Goal: Information Seeking & Learning: Learn about a topic

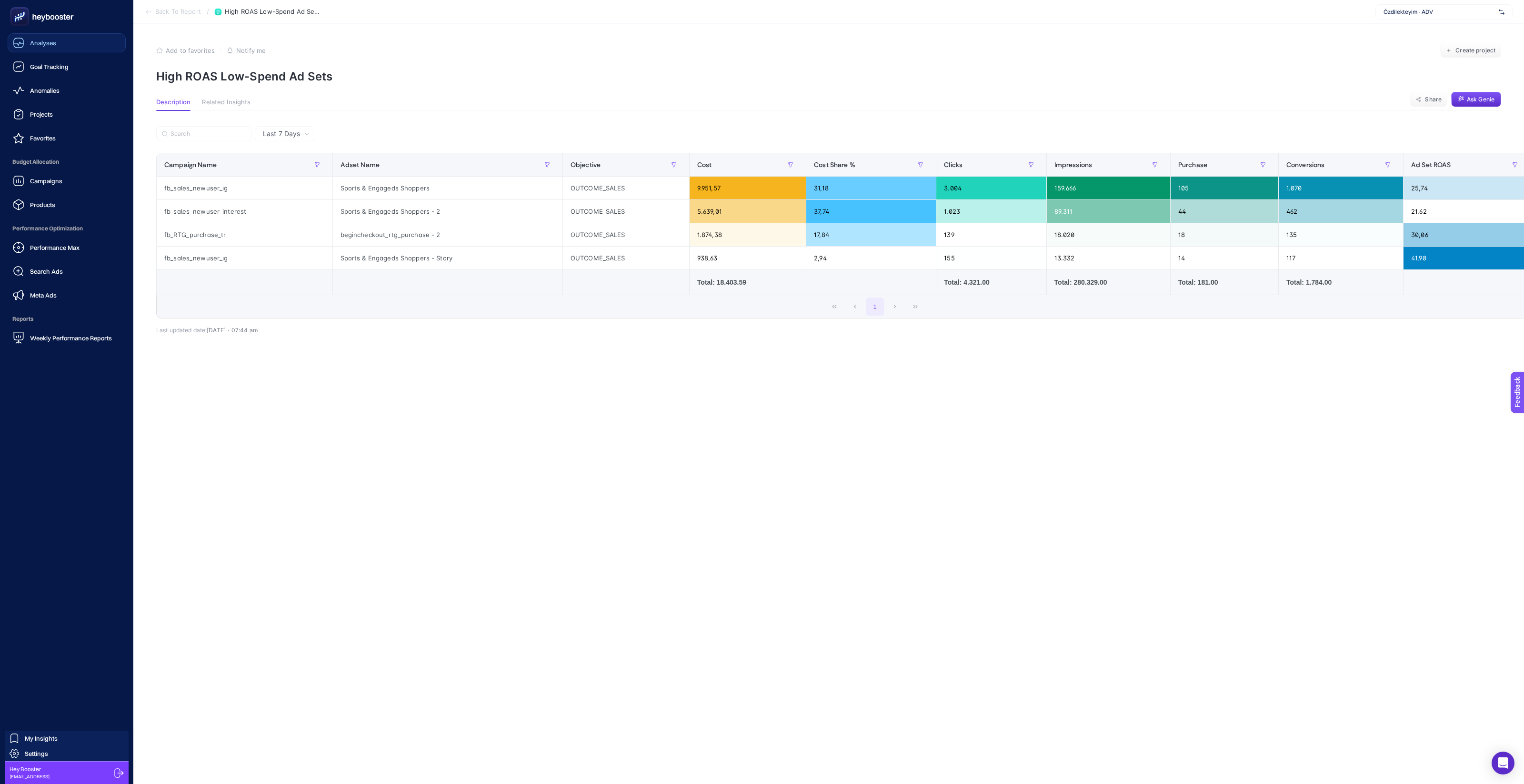
click at [14, 43] on icon at bounding box center [18, 43] width 9 height 9
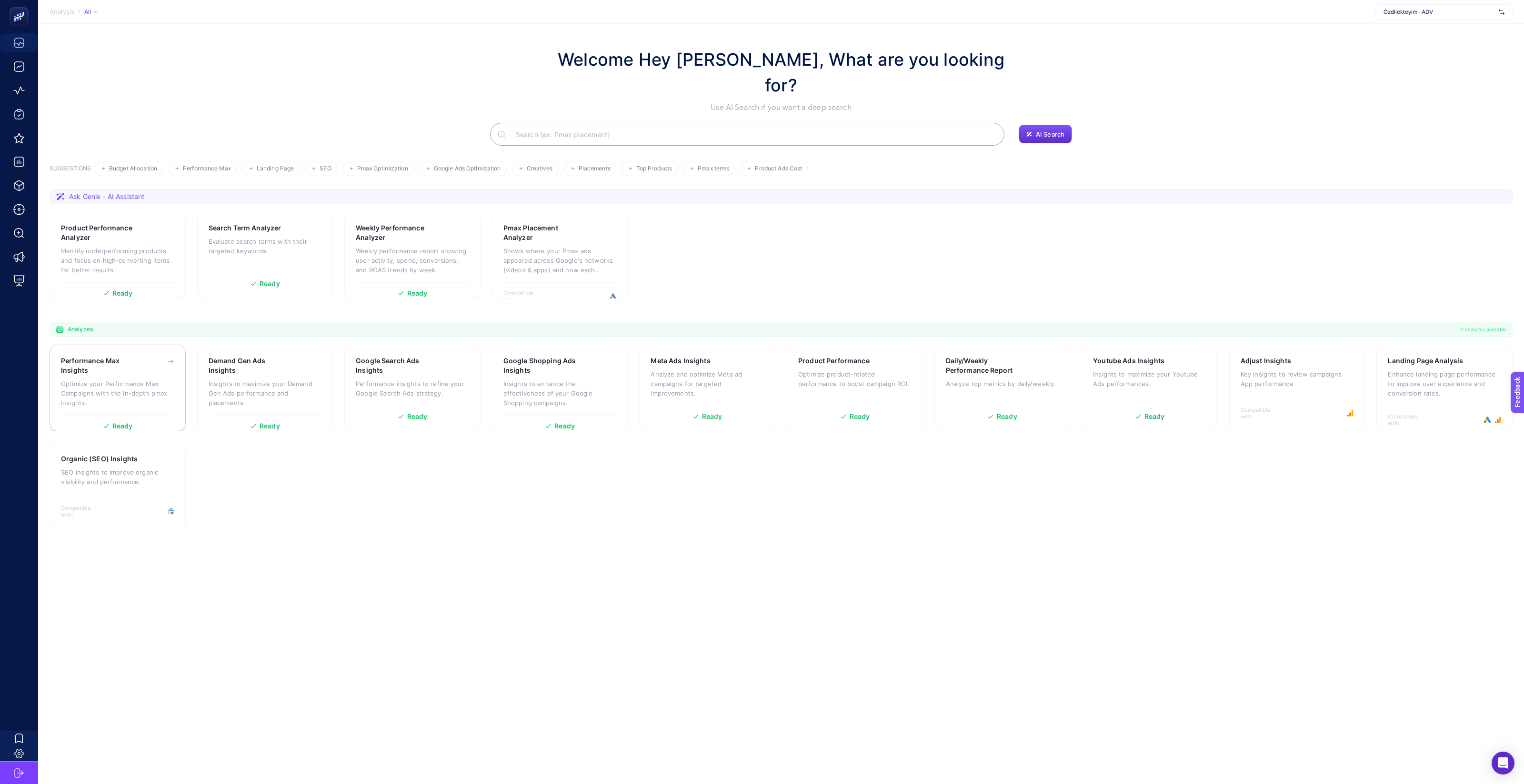
click at [131, 379] on p "Optimize your Performance Max Campaigns with the in-depth pmax insights." at bounding box center [118, 393] width 114 height 28
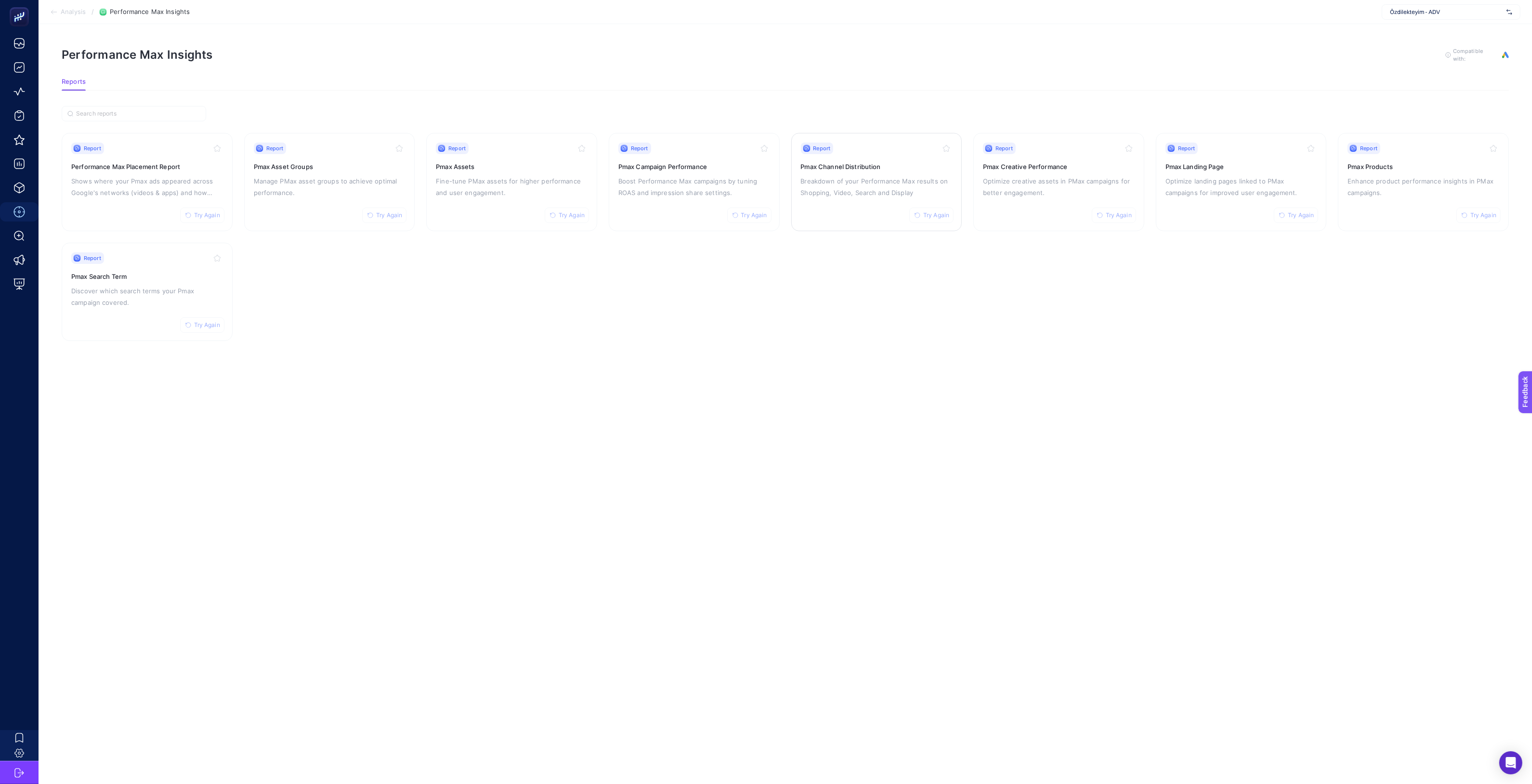
click at [861, 187] on p "Breakdown of your Performance Max results on Shopping, Video, Search and Display" at bounding box center [877, 187] width 152 height 23
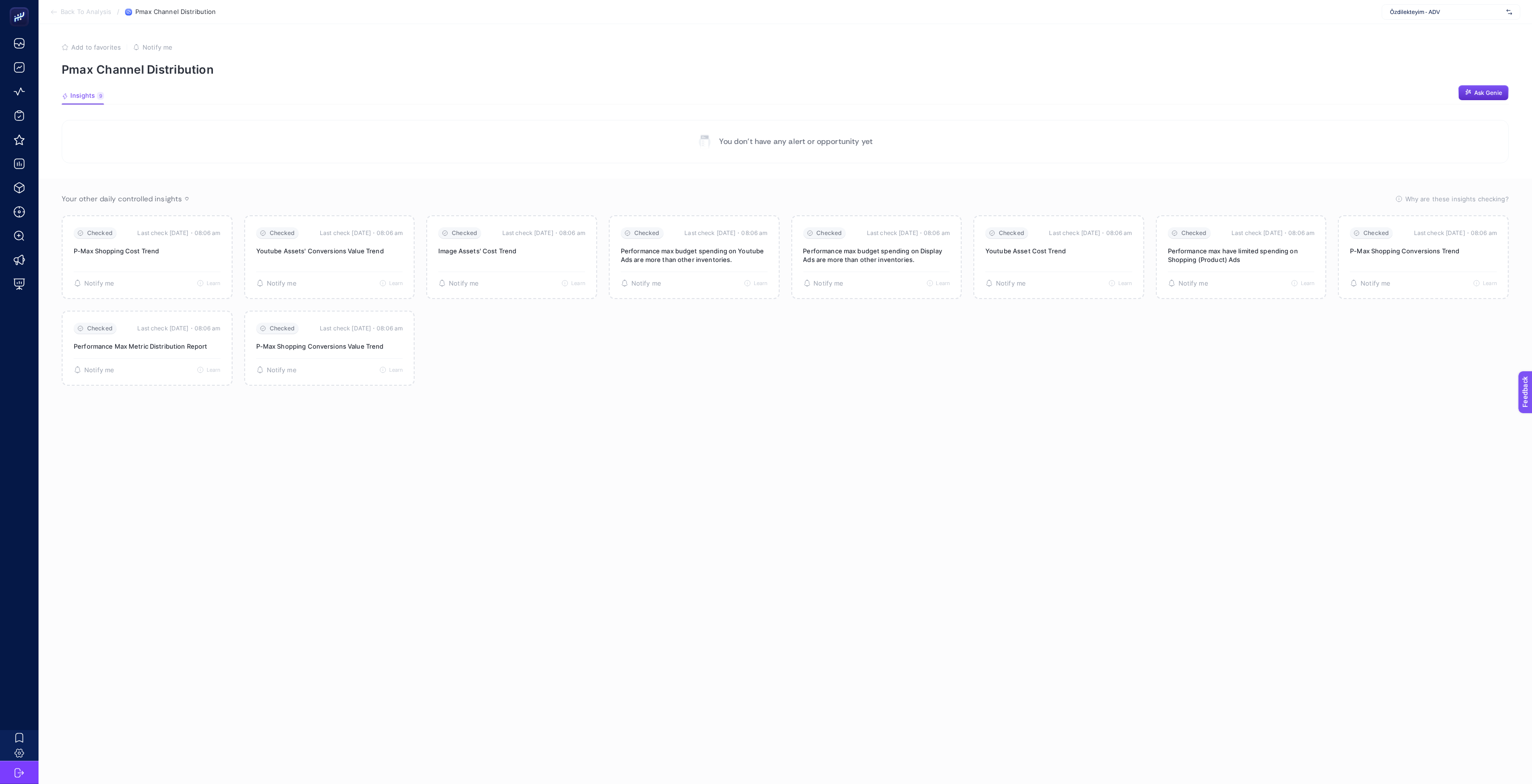
click at [1418, 16] on div "Özdilekteyim - ADV" at bounding box center [1451, 12] width 139 height 16
type input "mediam"
click at [1412, 29] on span "[DOMAIN_NAME]" at bounding box center [1412, 32] width 44 height 8
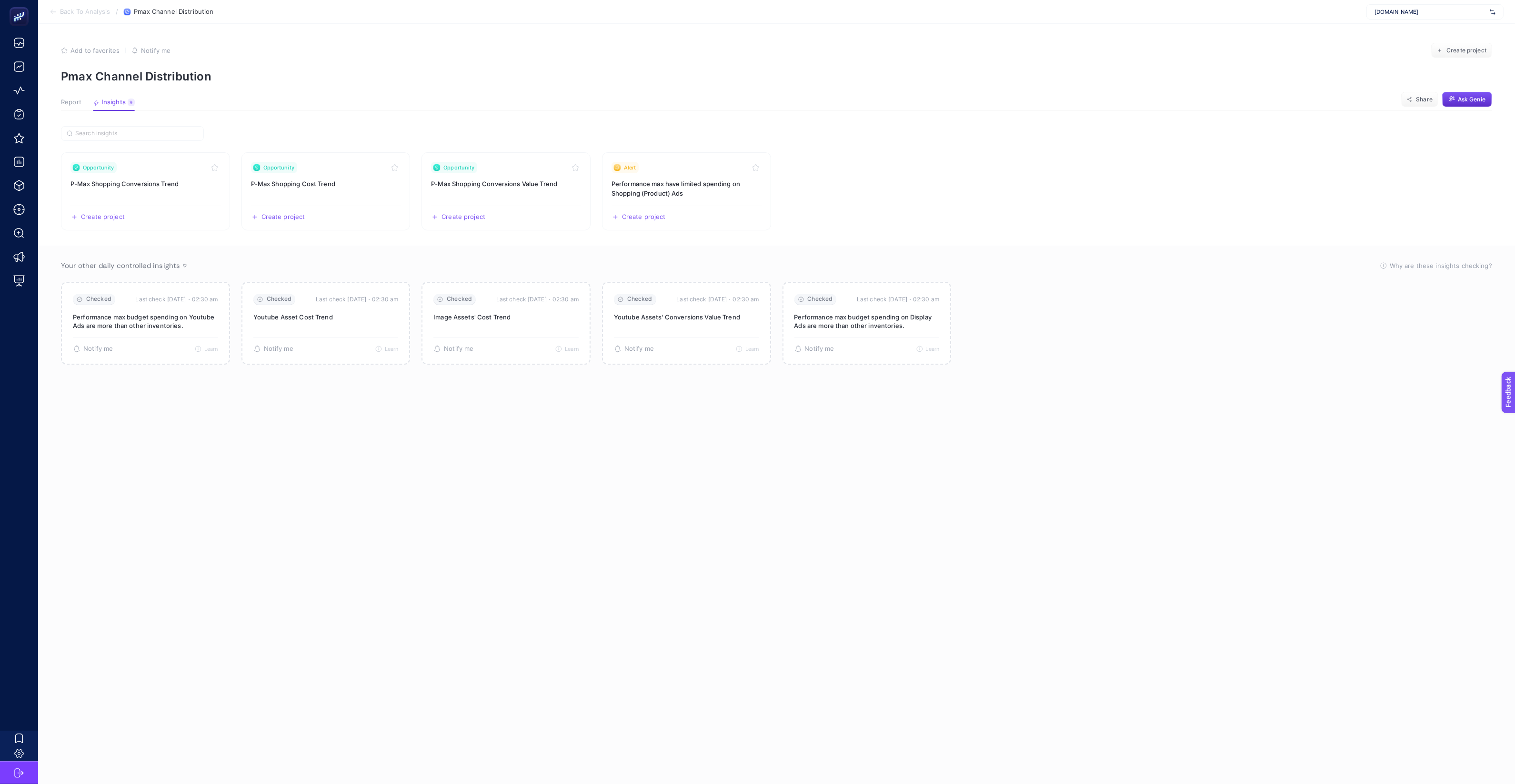
click at [79, 103] on span "Report" at bounding box center [71, 102] width 21 height 8
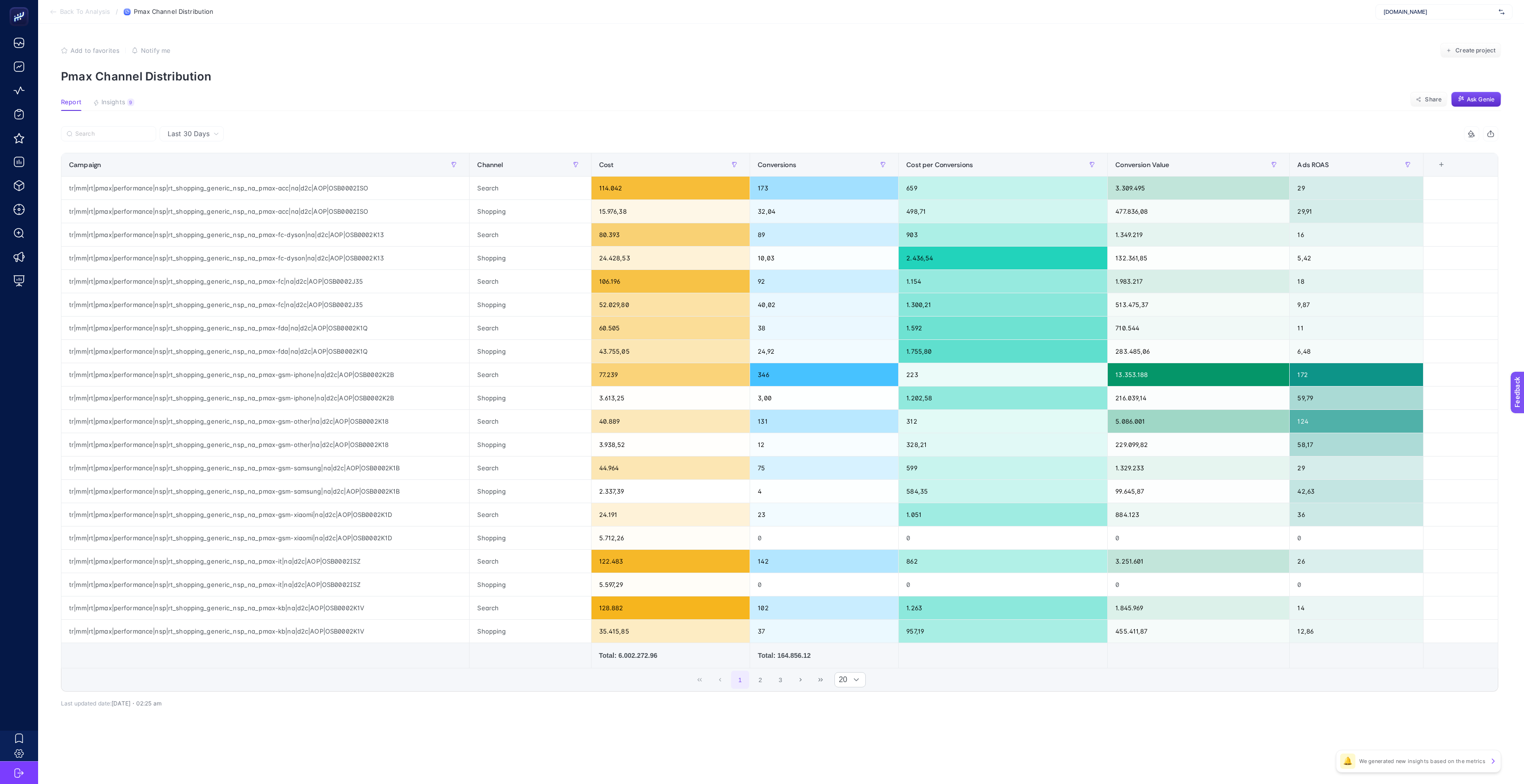
click at [1464, 18] on div "[DOMAIN_NAME]" at bounding box center [1444, 12] width 137 height 15
click at [1471, 33] on div "My Account" at bounding box center [1444, 31] width 136 height 15
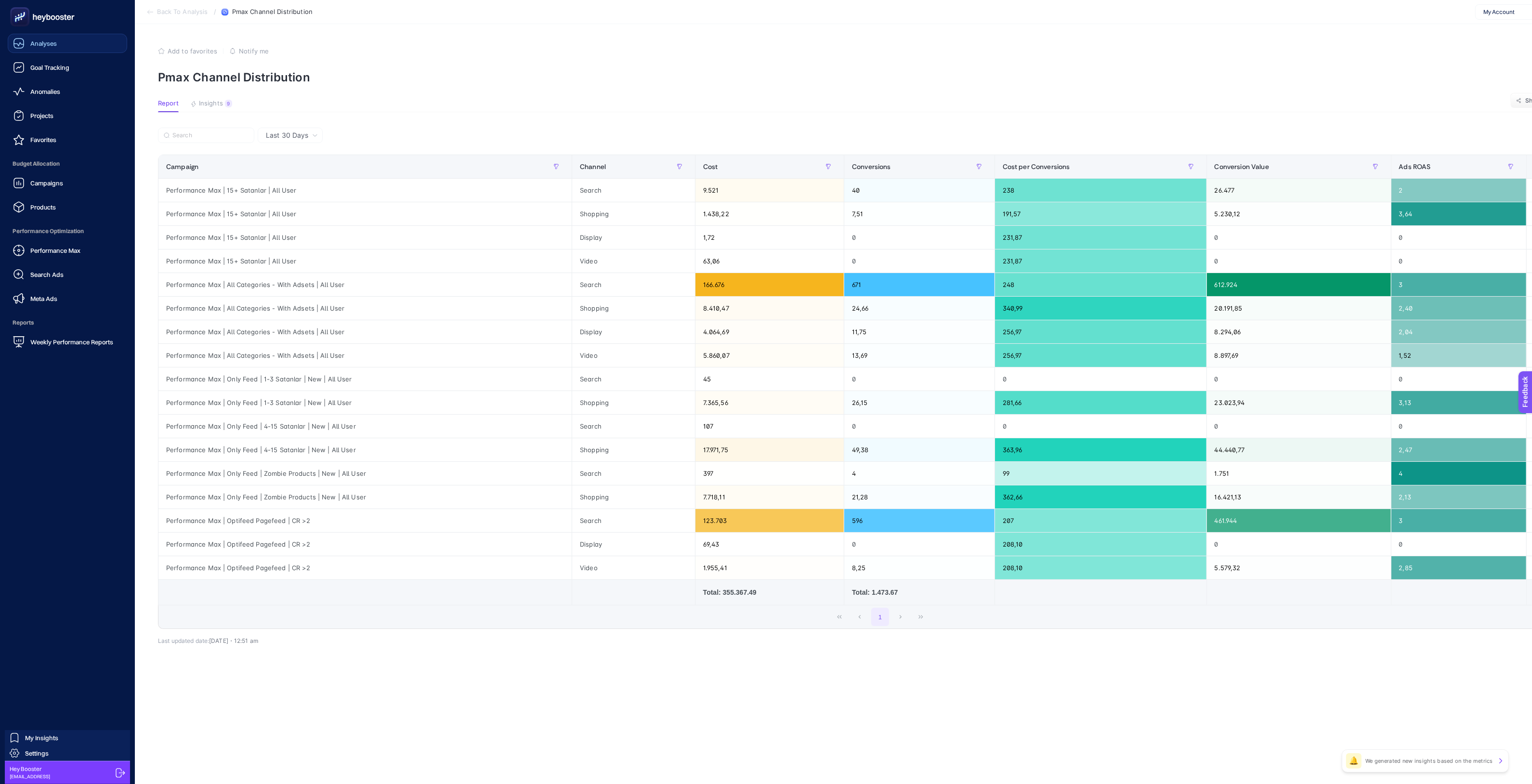
click at [19, 48] on icon at bounding box center [19, 43] width 11 height 11
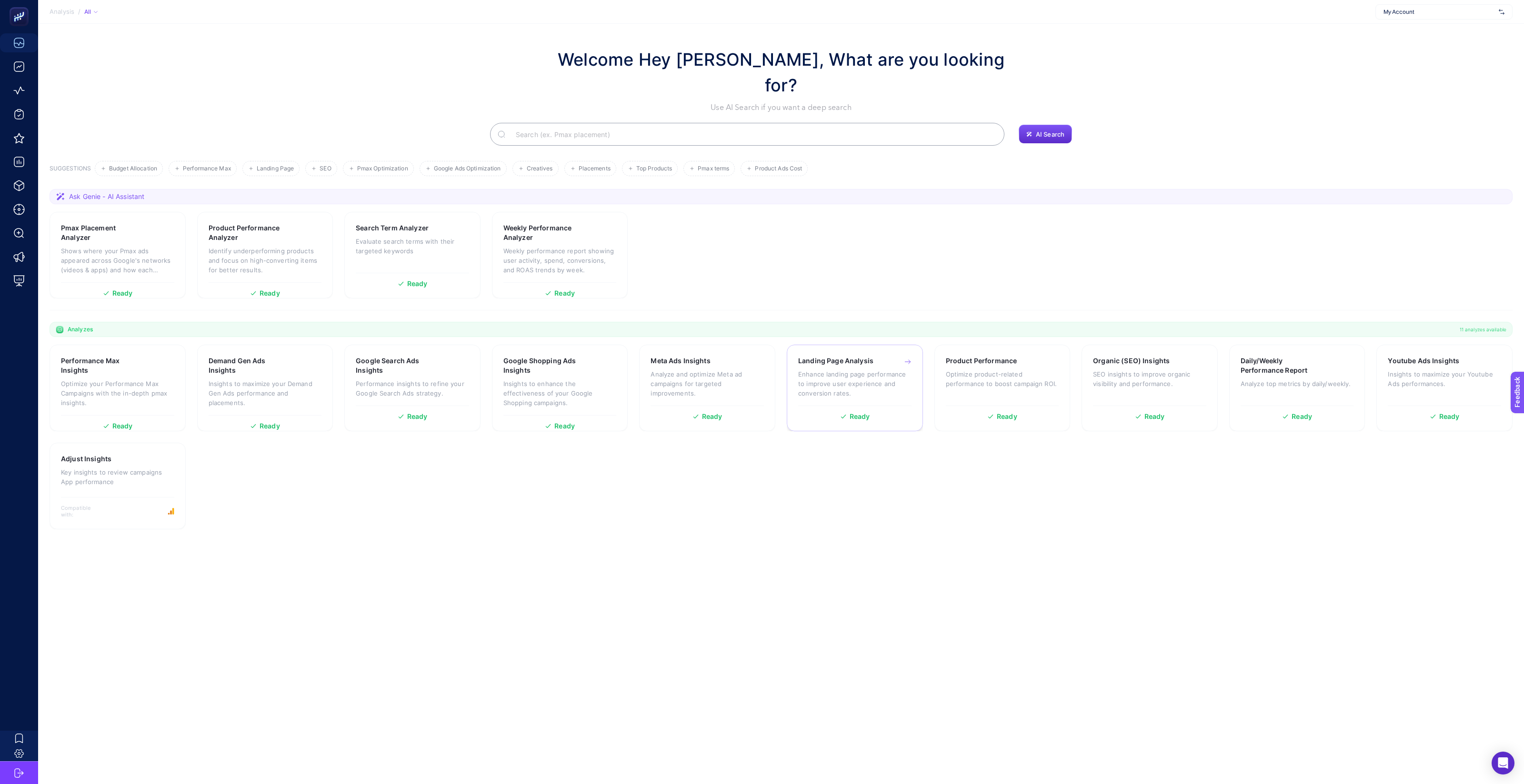
click at [818, 370] on p "Enhance landing page performance to improve user experience and conversion rate…" at bounding box center [855, 384] width 114 height 28
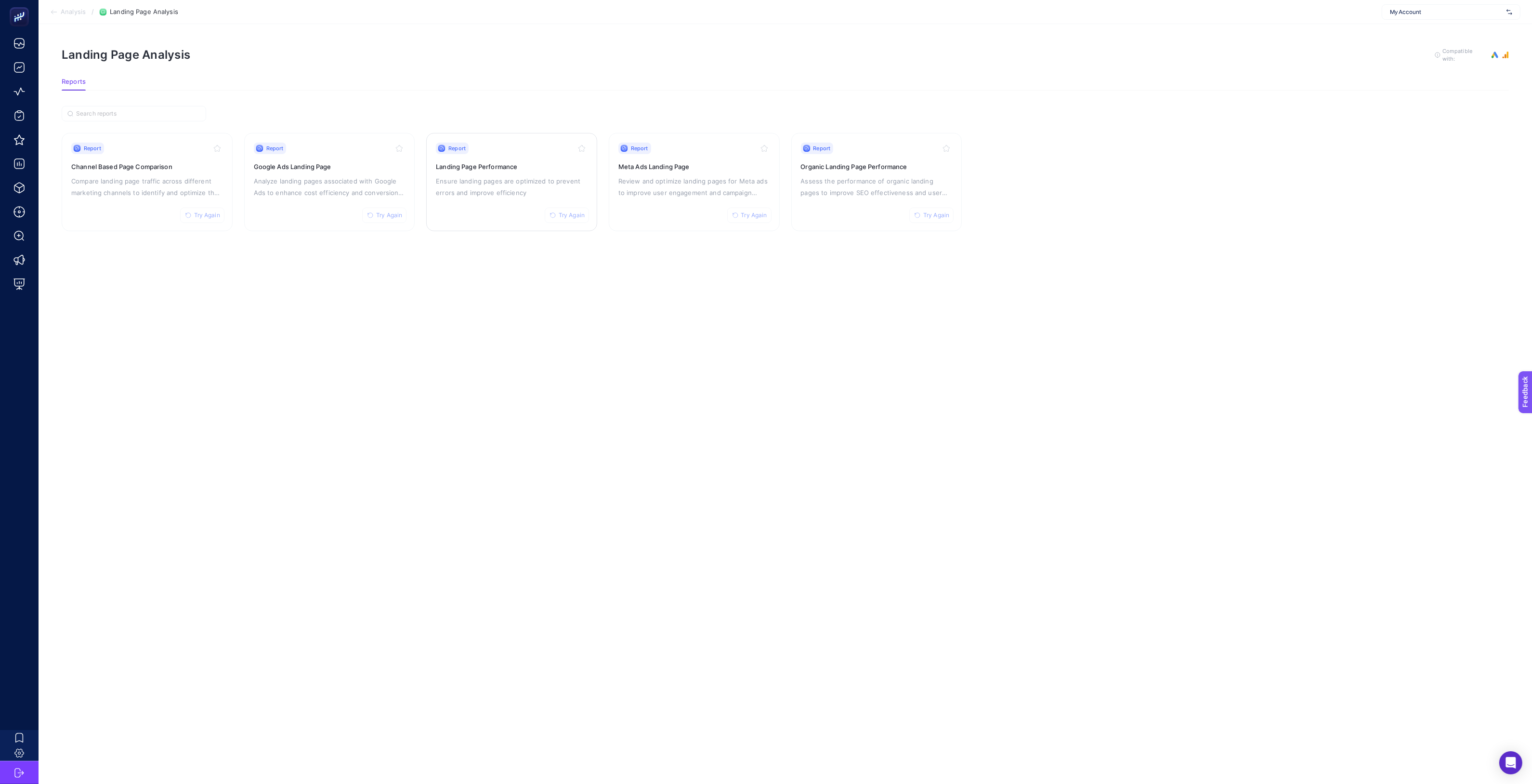
click at [467, 178] on p "Ensure landing pages are optimized to prevent errors and improve efficiency" at bounding box center [512, 187] width 152 height 23
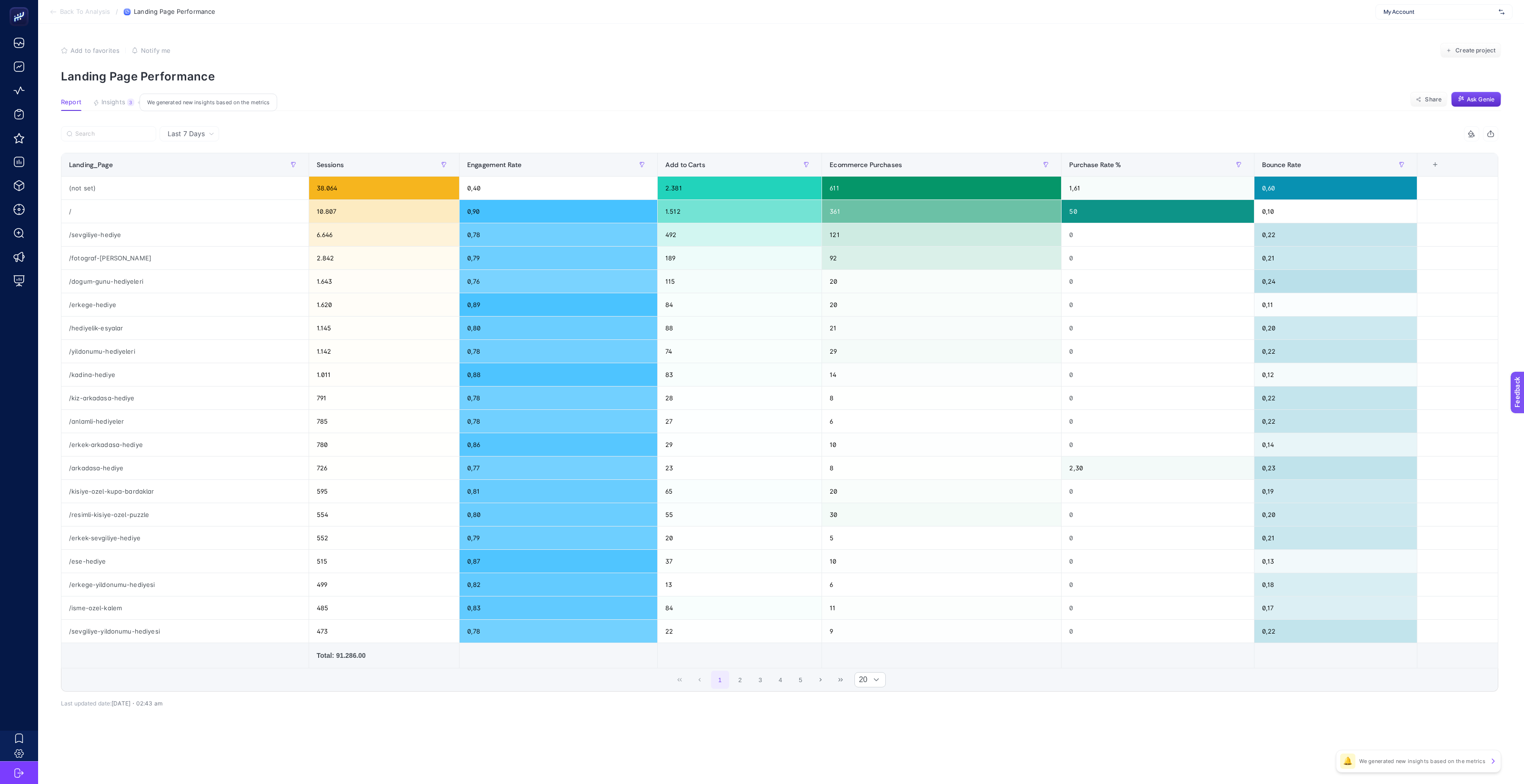
click at [123, 105] on span "Insights" at bounding box center [113, 102] width 24 height 8
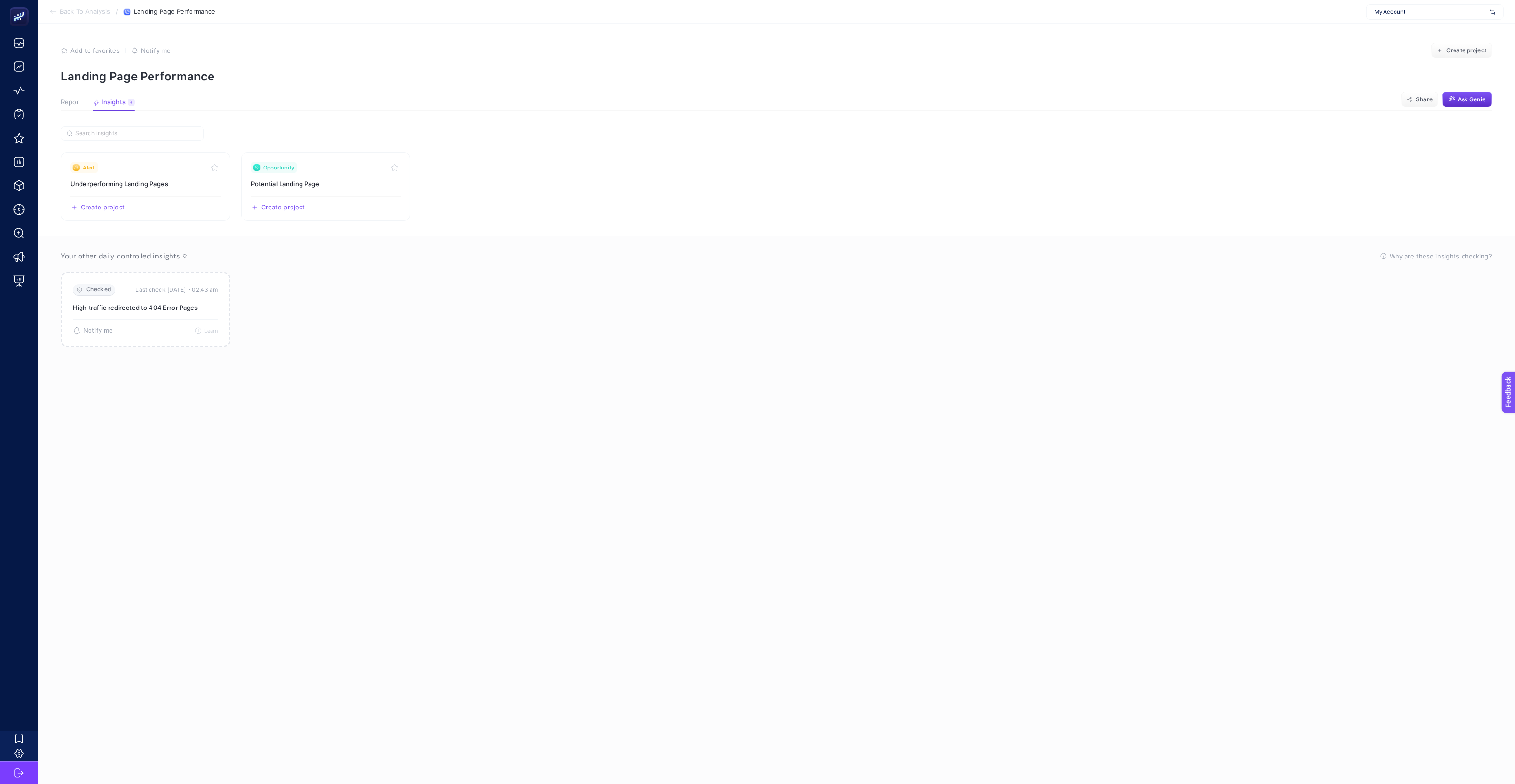
click at [77, 15] on span "Back To Analysis" at bounding box center [85, 12] width 50 height 8
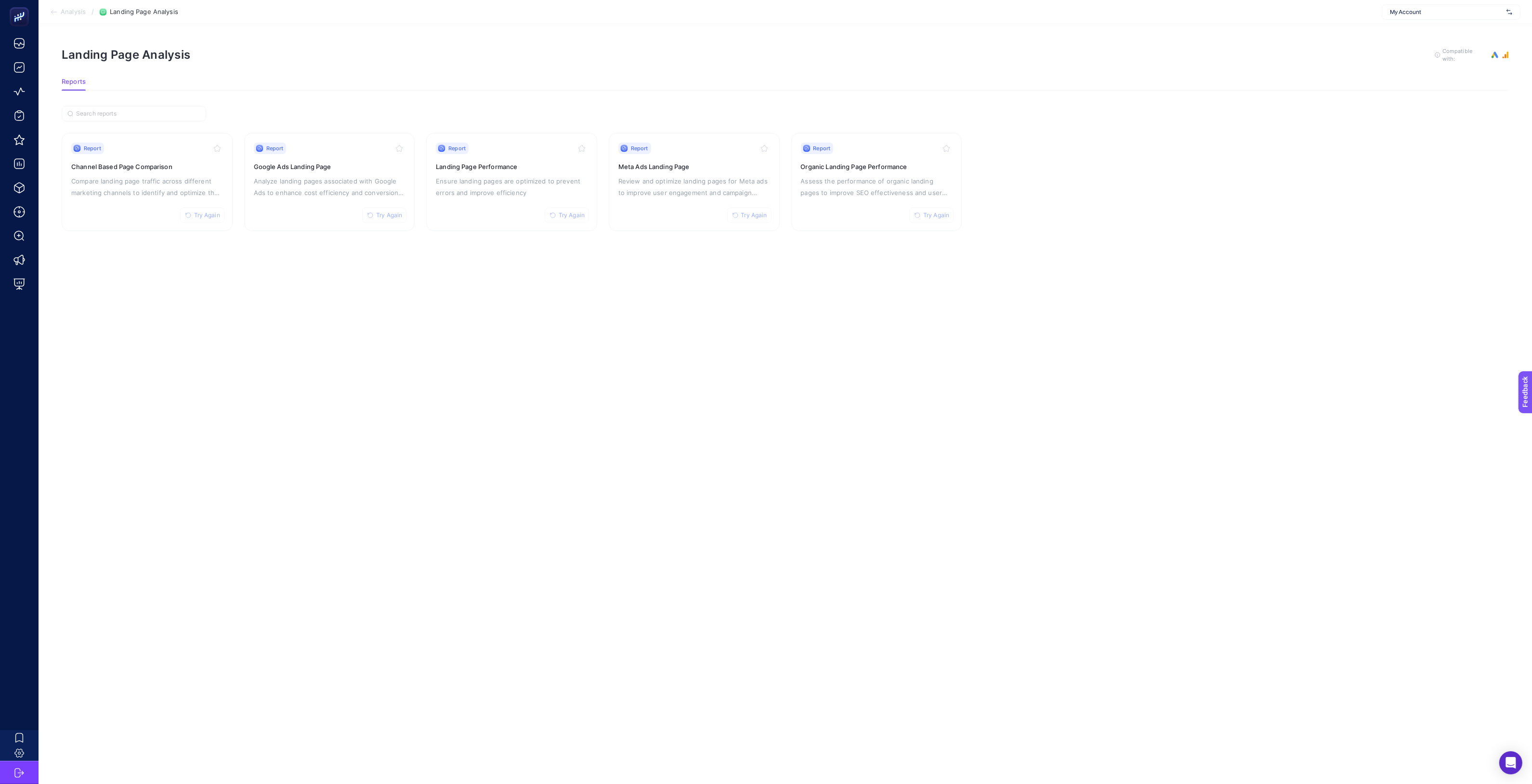
click at [80, 14] on span "Analysis" at bounding box center [73, 12] width 25 height 8
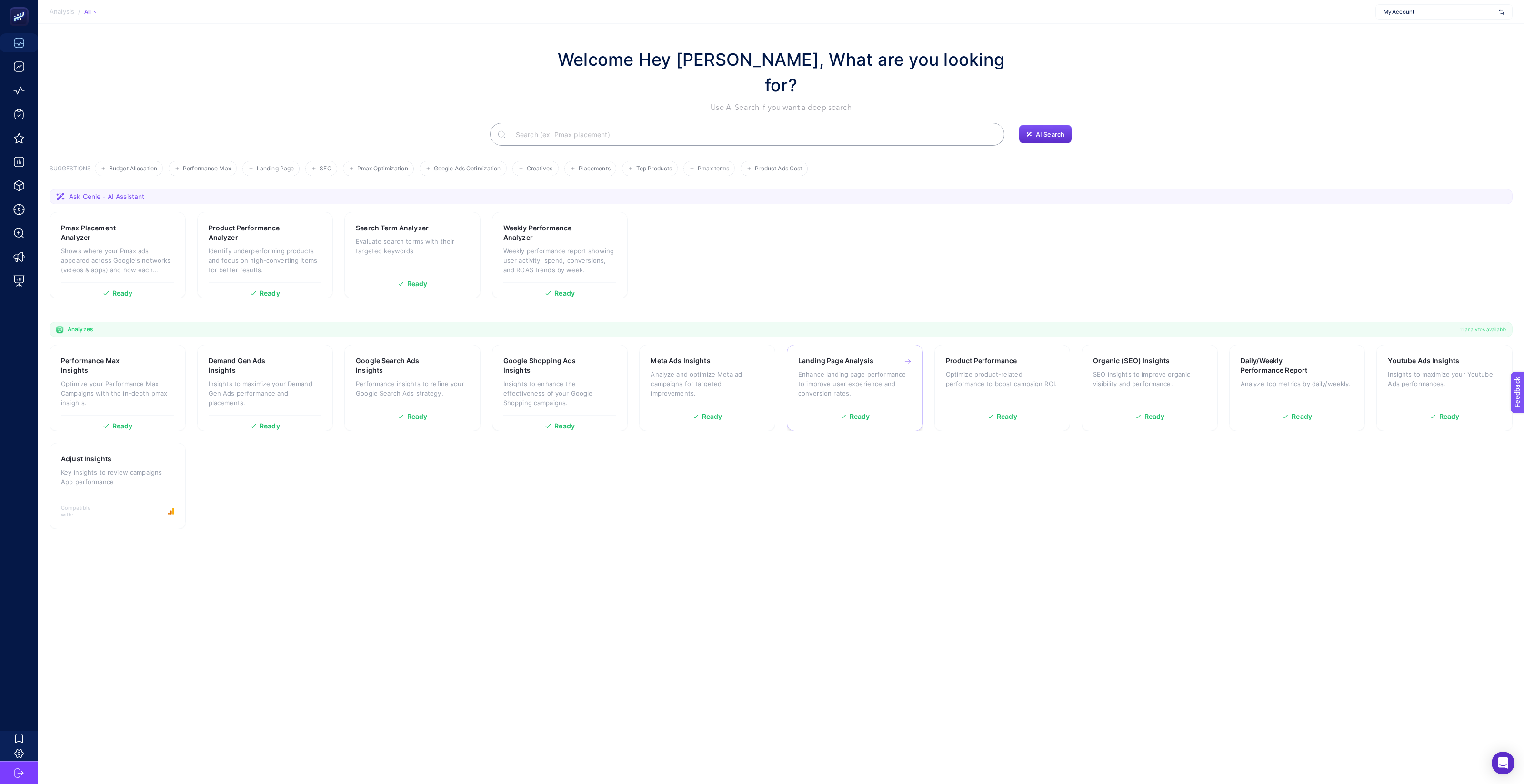
click at [872, 370] on p "Enhance landing page performance to improve user experience and conversion rate…" at bounding box center [855, 384] width 114 height 28
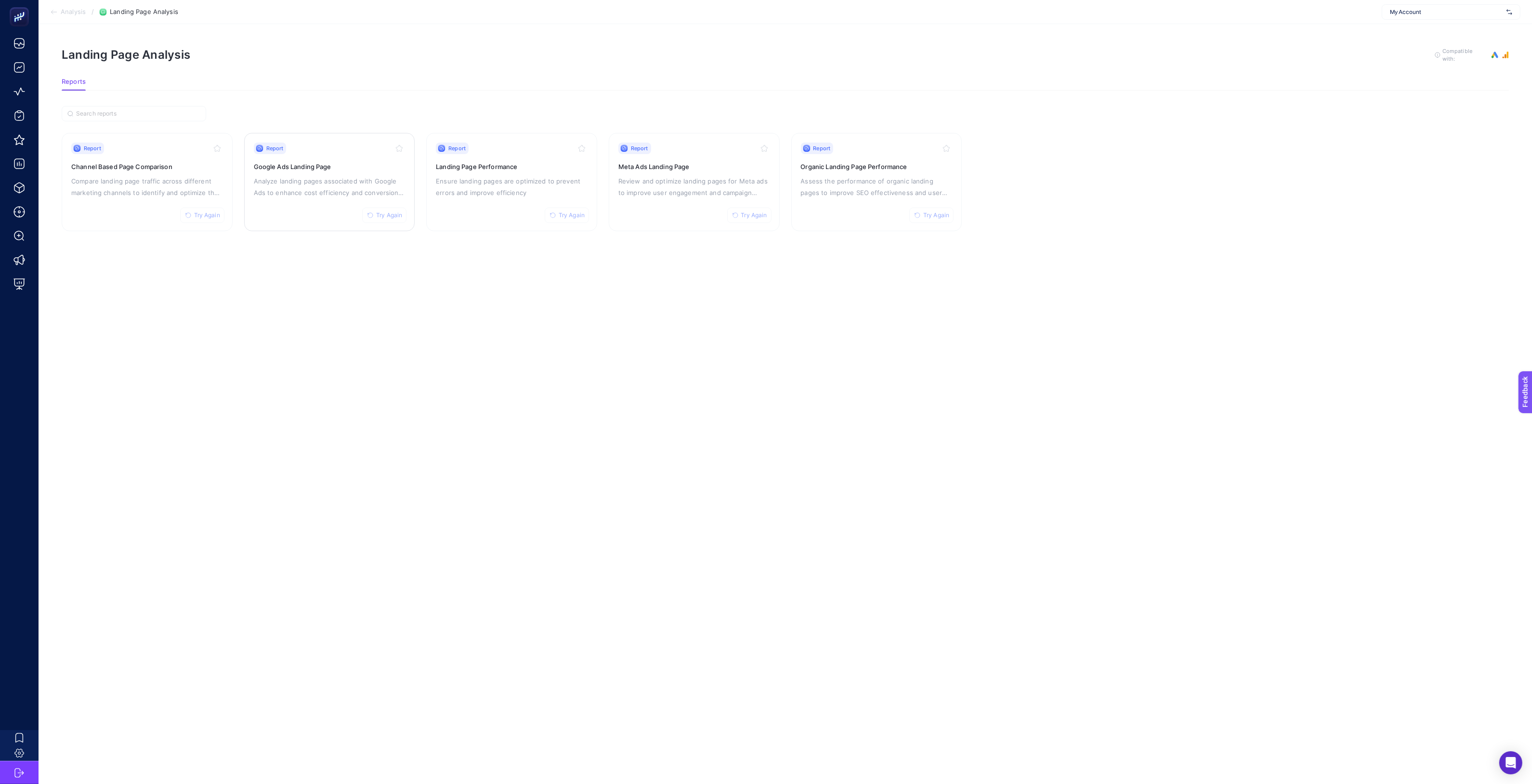
click at [308, 173] on div "Report Try Again Google Ads Landing Page Analyze landing pages associated with …" at bounding box center [330, 182] width 152 height 79
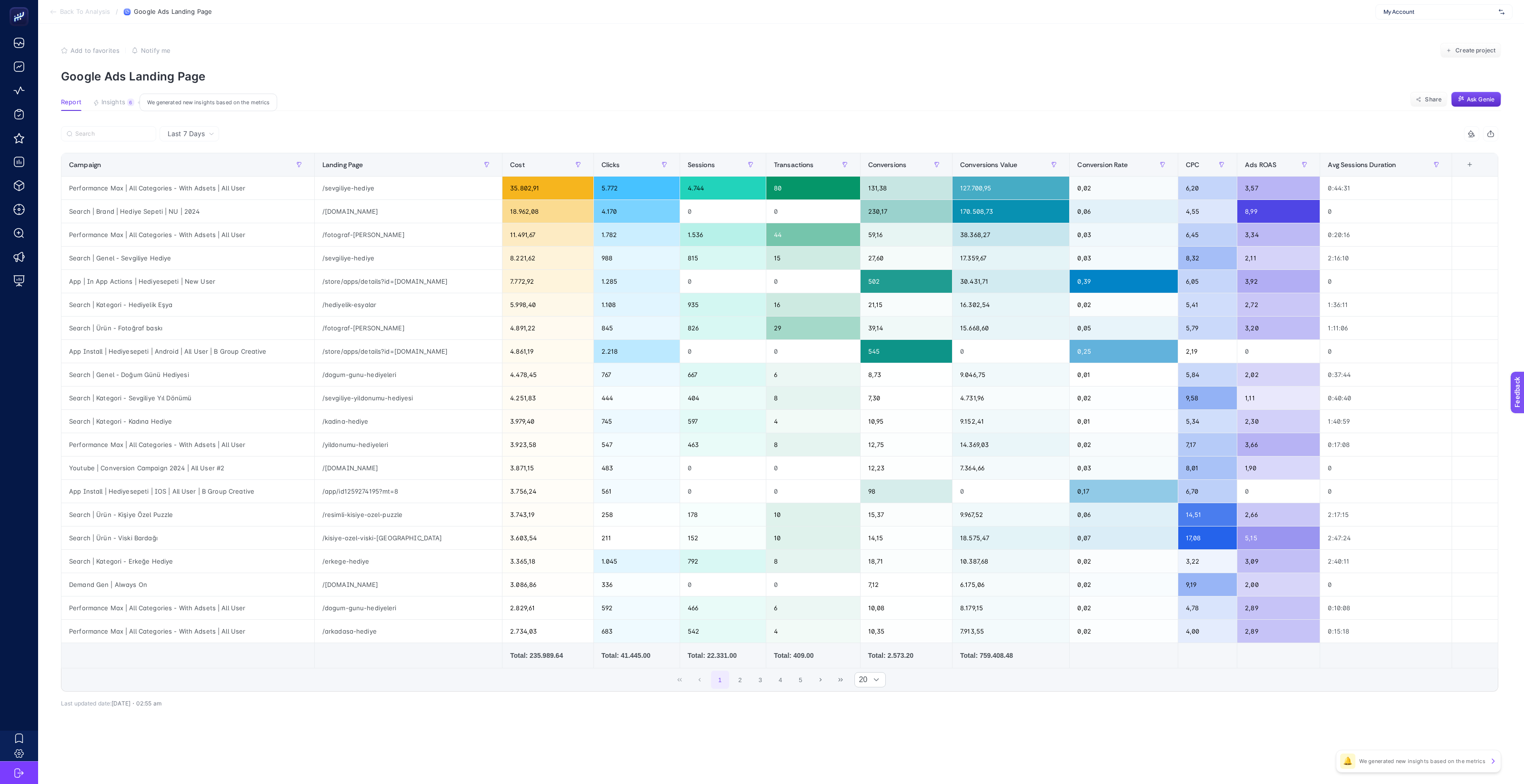
click at [121, 99] on span "Insights" at bounding box center [113, 102] width 24 height 8
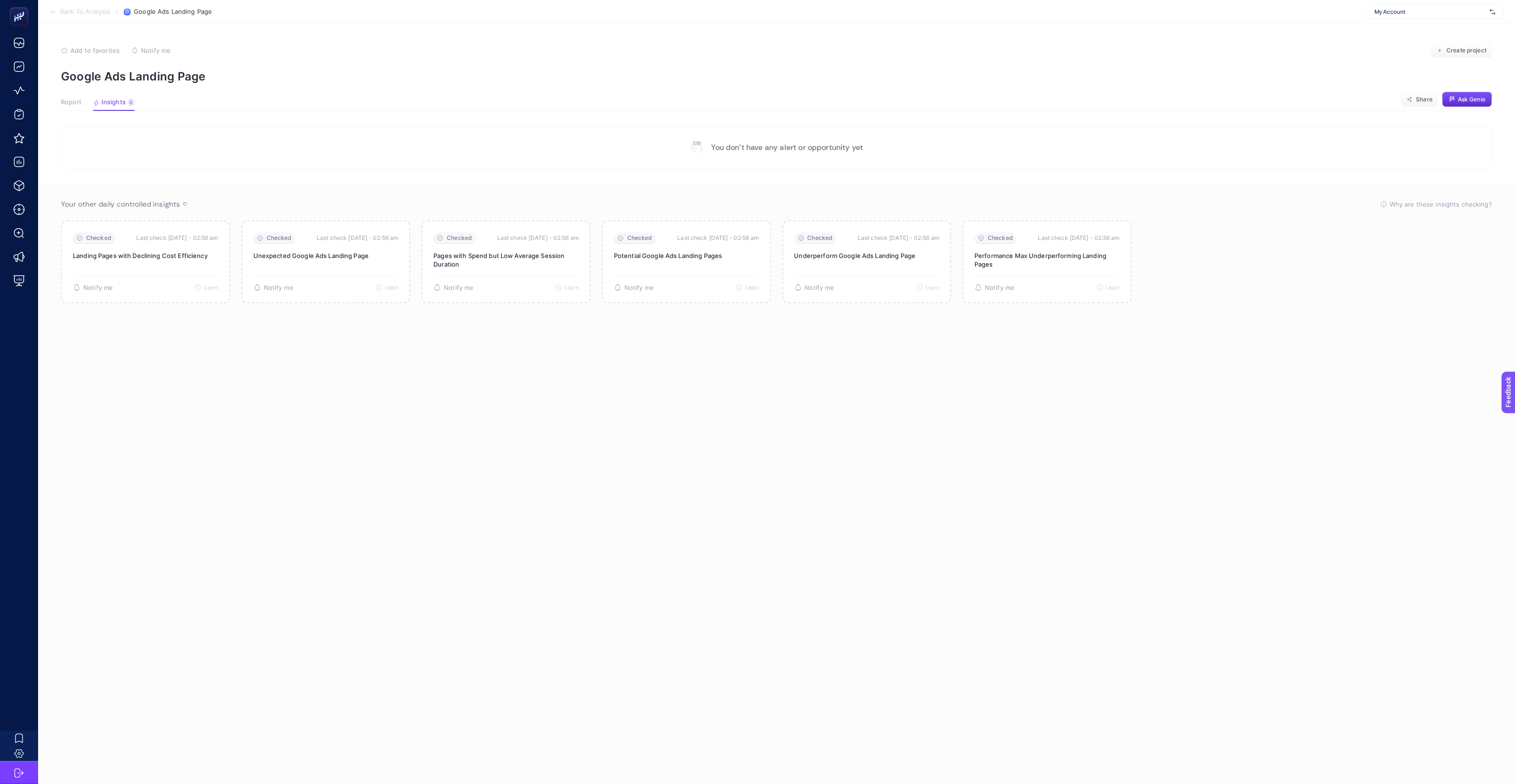
click at [1436, 15] on span "My Account" at bounding box center [1430, 12] width 111 height 8
type input "mediama"
click at [1426, 27] on div "[DOMAIN_NAME]" at bounding box center [1435, 31] width 136 height 15
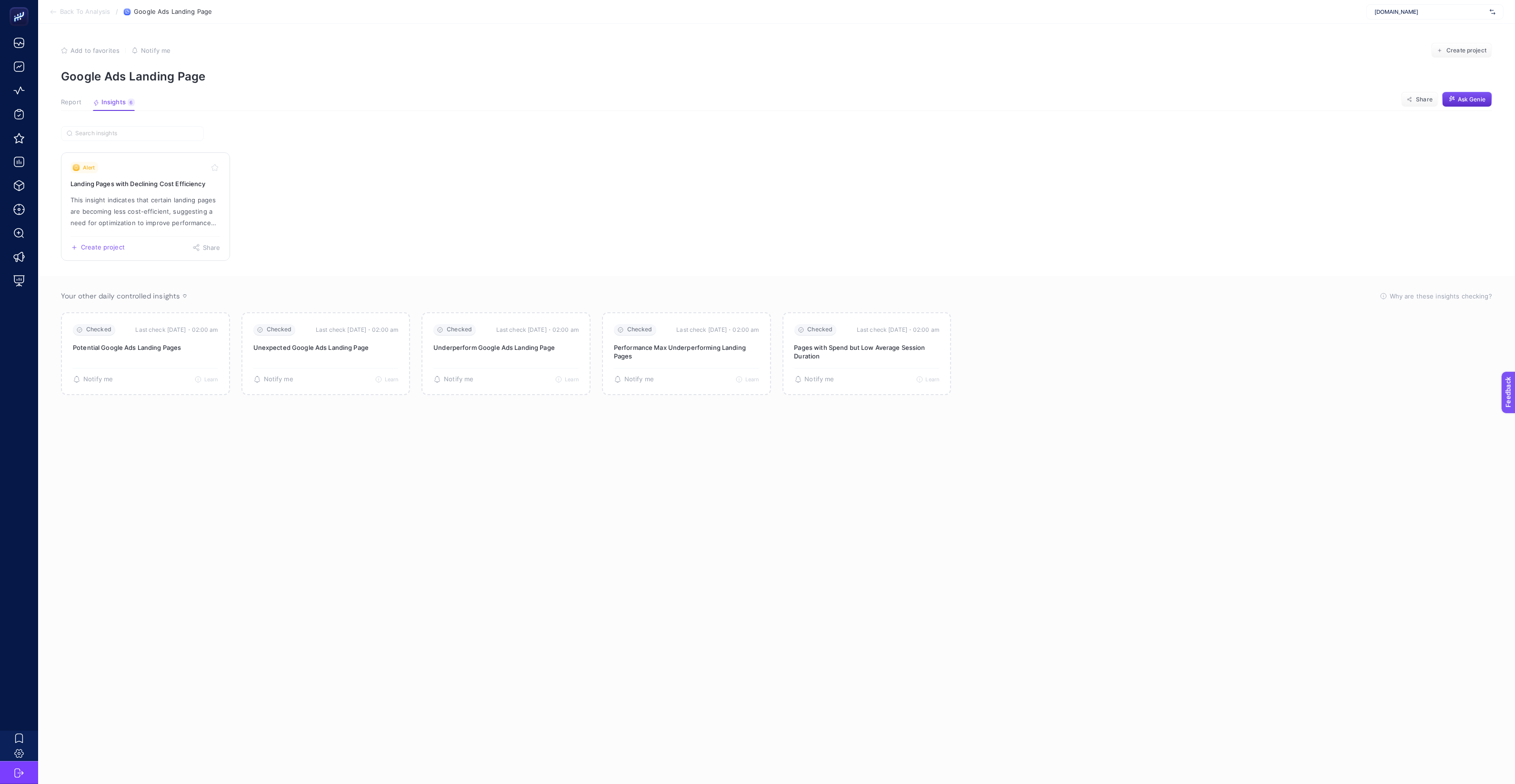
click at [155, 199] on p "This insight indicates that certain landing pages are becoming less cost-effici…" at bounding box center [146, 211] width 150 height 34
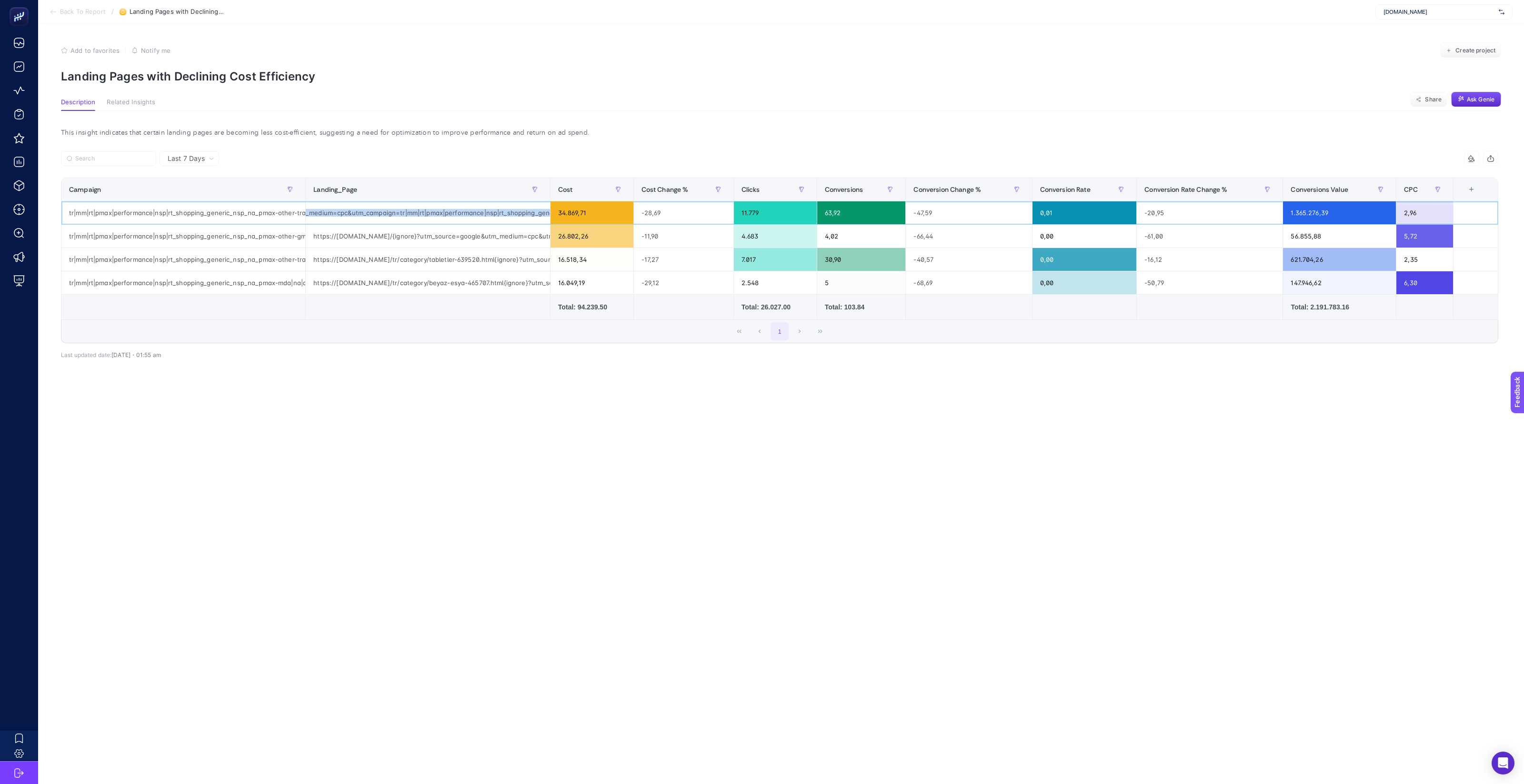
drag, startPoint x: 487, startPoint y: 212, endPoint x: 542, endPoint y: 216, distance: 55.1
click at [542, 216] on div "https://www.mediamarkt.com.tr/tr/category/laptop-504926.html{ignore}?utm_source…" at bounding box center [428, 213] width 244 height 23
click at [672, 79] on p "Landing Pages with Declining Cost Efficiency" at bounding box center [781, 76] width 1440 height 14
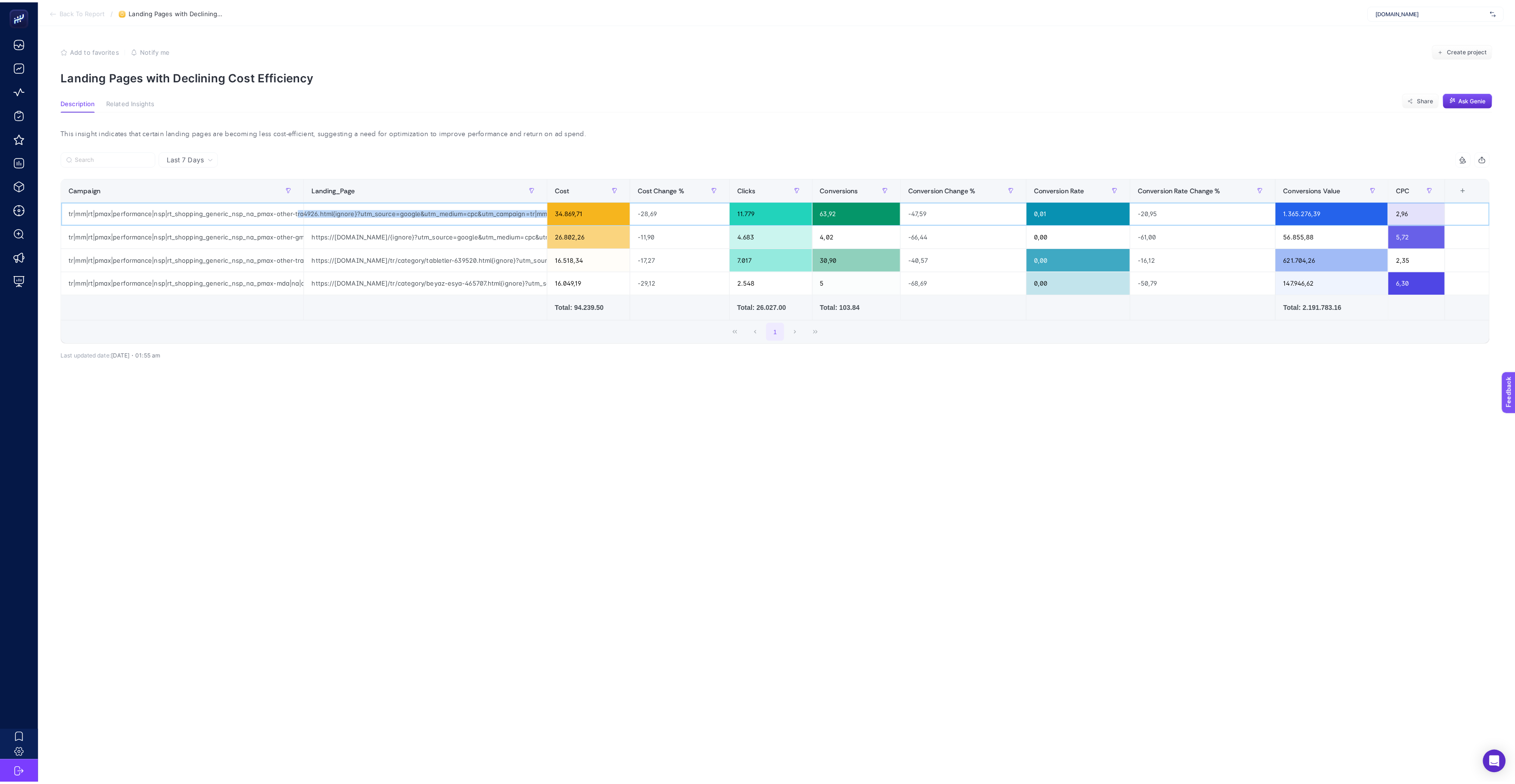
scroll to position [0, 0]
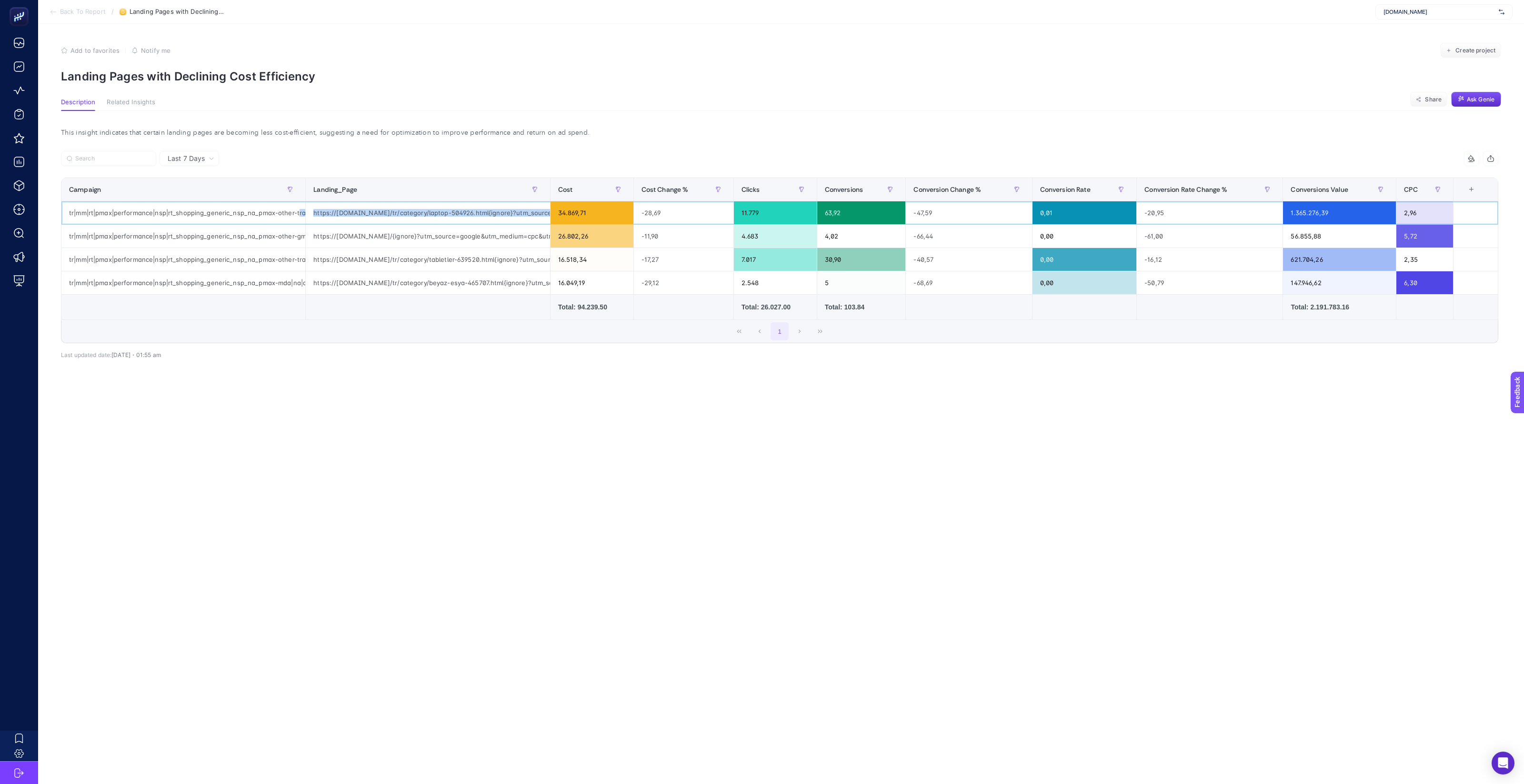
drag, startPoint x: 528, startPoint y: 213, endPoint x: 299, endPoint y: 212, distance: 229.0
click at [299, 212] on tr "tr|mm|rt|pmax|performance|nsp|rt_shopping_generic_nsp_na_pmax-other-traffic|na|…" at bounding box center [780, 213] width 1437 height 23
click at [572, 66] on section "Add to favorites false Notify me Create project Landing Pages with Declining Co…" at bounding box center [781, 63] width 1440 height 40
click at [725, 76] on p "Landing Pages with Declining Cost Efficiency" at bounding box center [781, 76] width 1440 height 14
click at [1247, 106] on section "Description Related Insights Share Ask Genie" at bounding box center [781, 105] width 1440 height 12
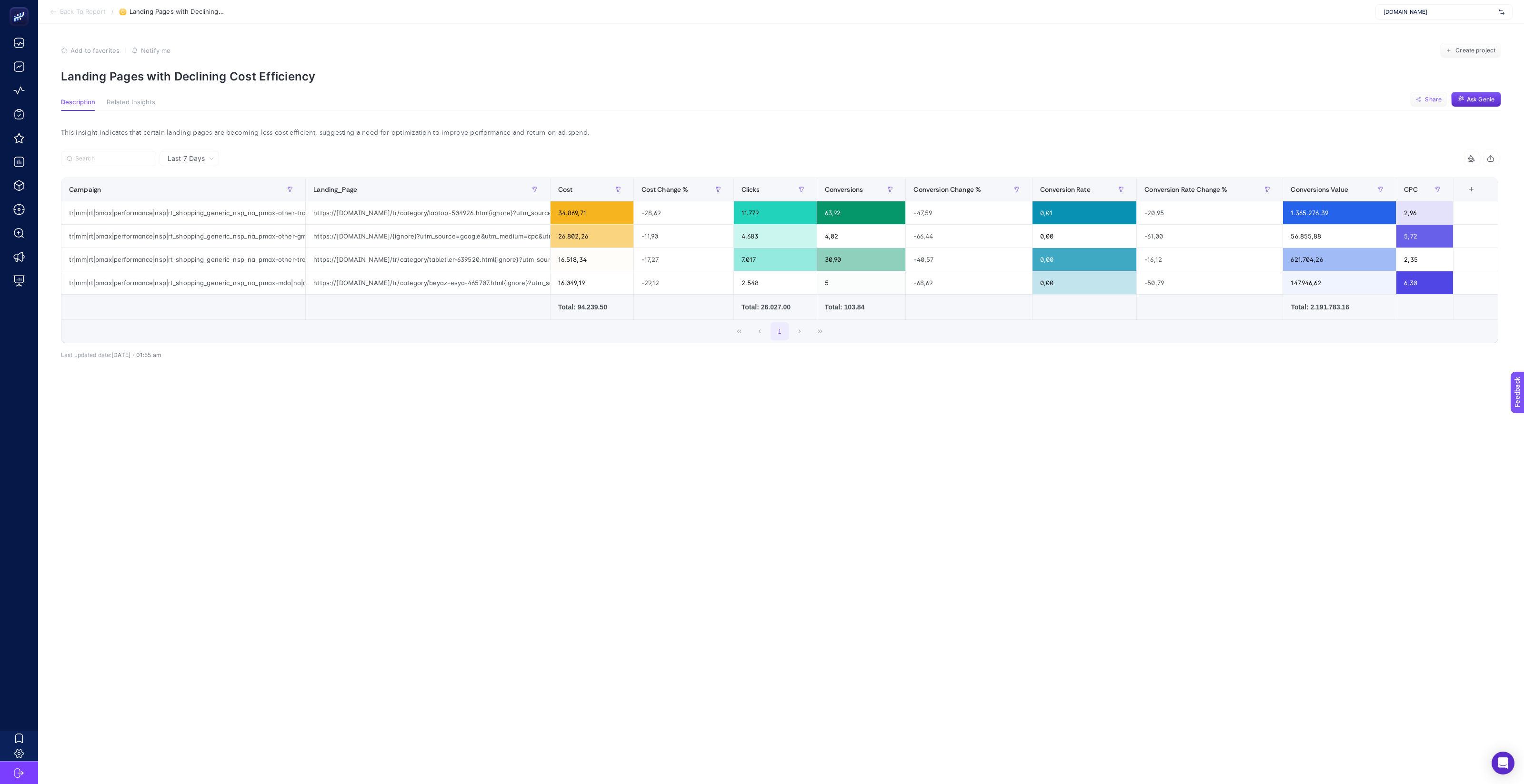
click at [1436, 96] on span "Share" at bounding box center [1433, 99] width 17 height 8
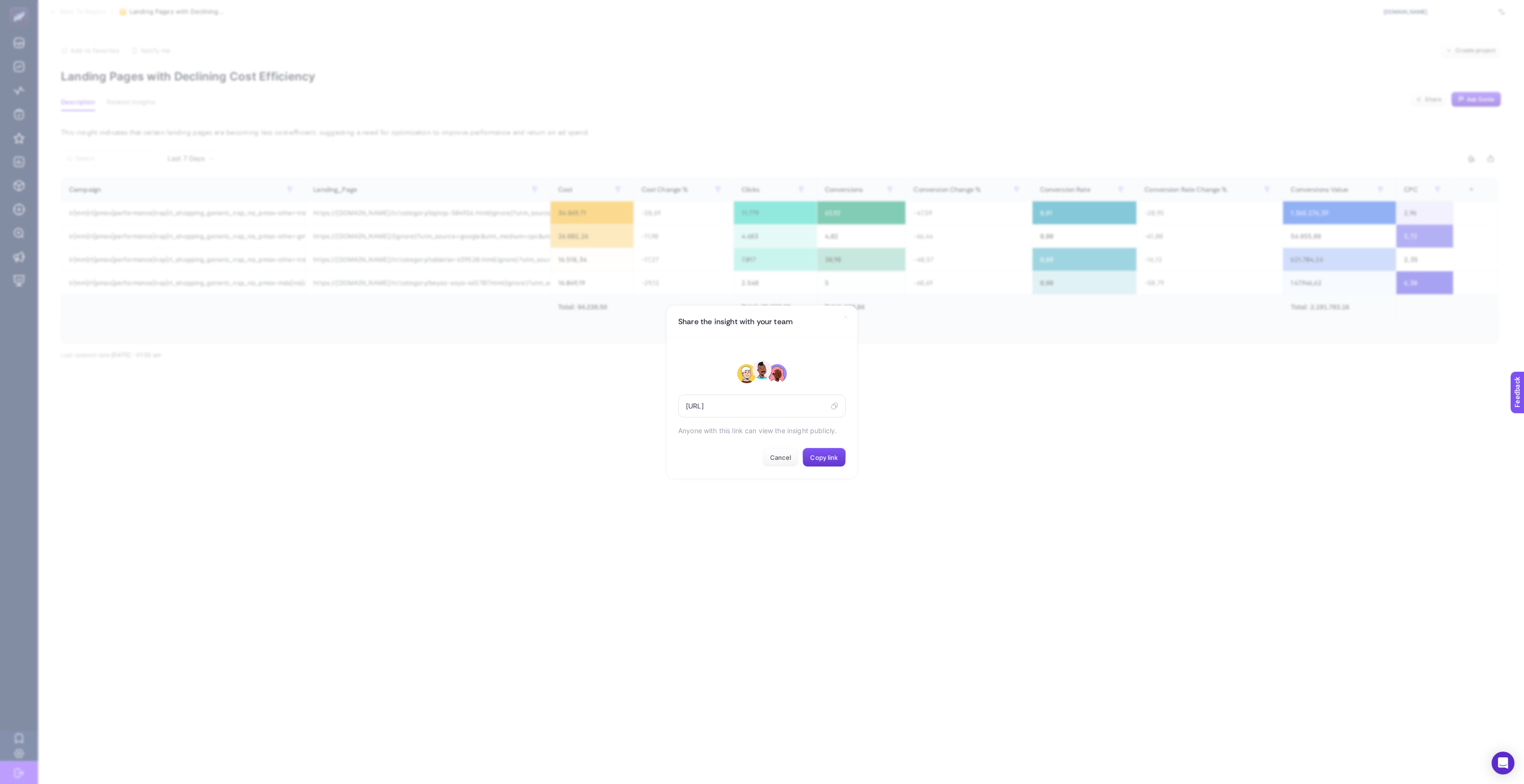
click at [824, 461] on span "Copy link" at bounding box center [824, 457] width 28 height 8
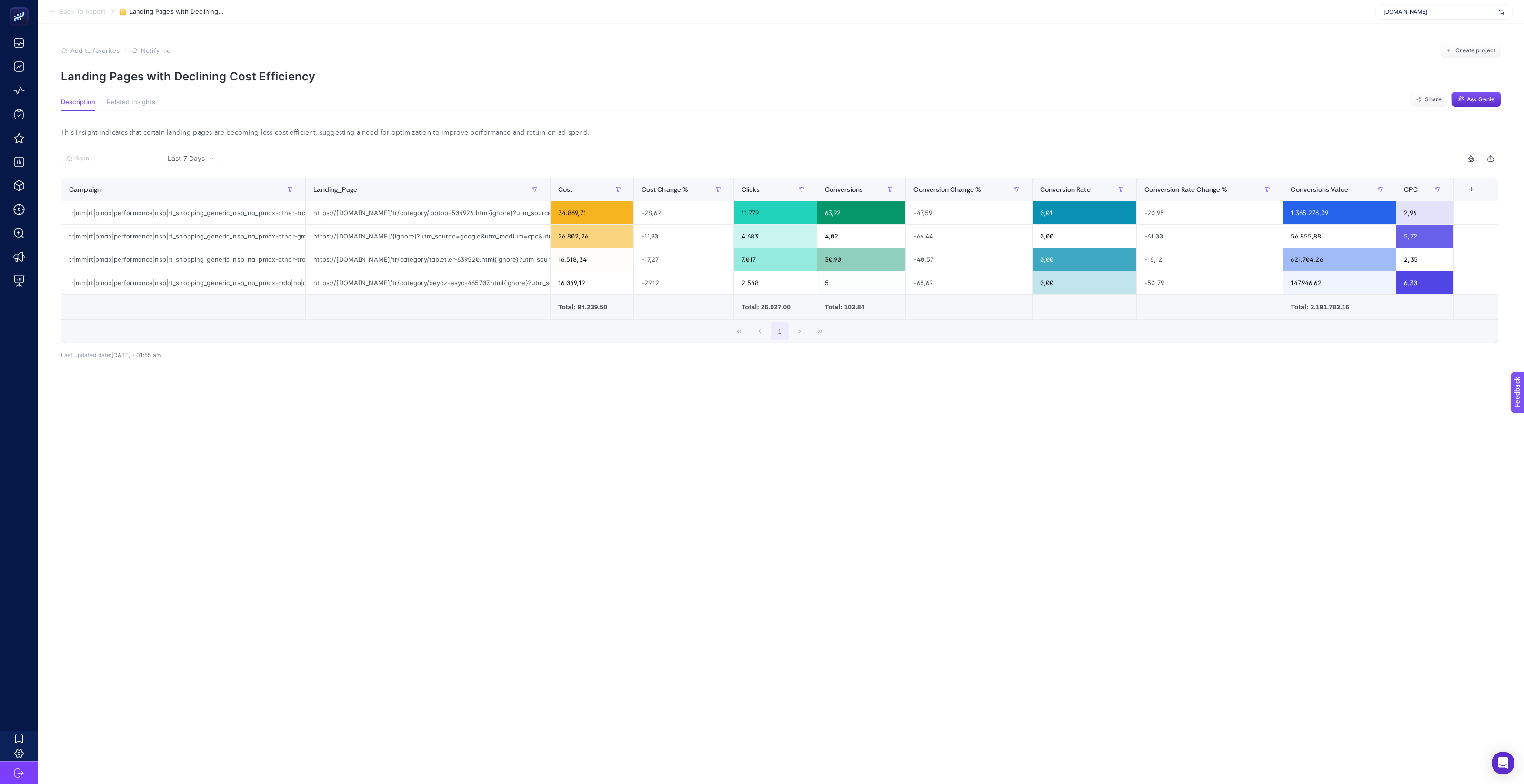
click at [91, 8] on span "Back To Report" at bounding box center [82, 12] width 46 height 8
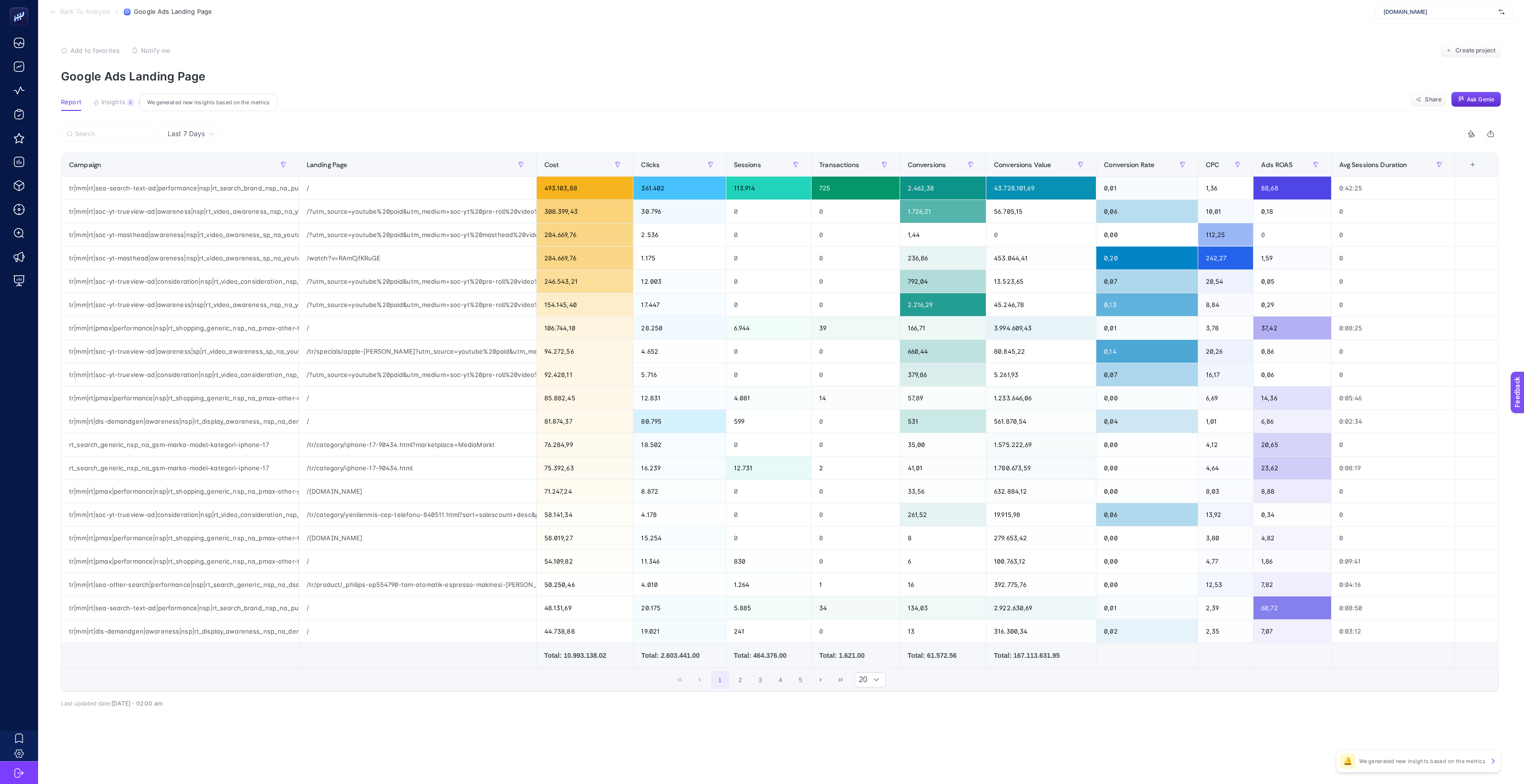
click at [115, 105] on span "Insights" at bounding box center [113, 102] width 24 height 8
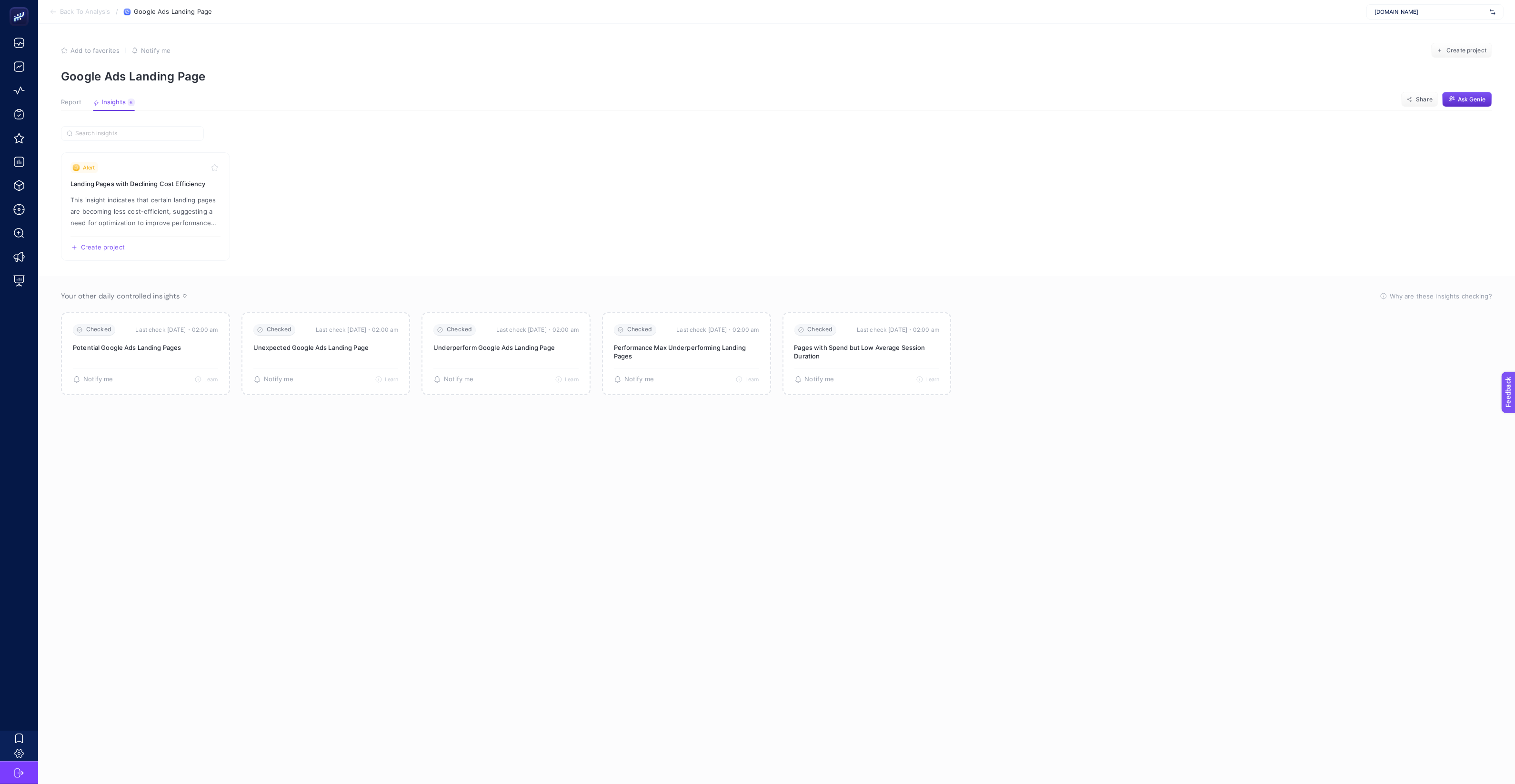
click at [1401, 17] on div "[DOMAIN_NAME]" at bounding box center [1435, 12] width 137 height 15
type input "koçtaş"
click at [1406, 33] on div "Koçtaş" at bounding box center [1435, 31] width 136 height 15
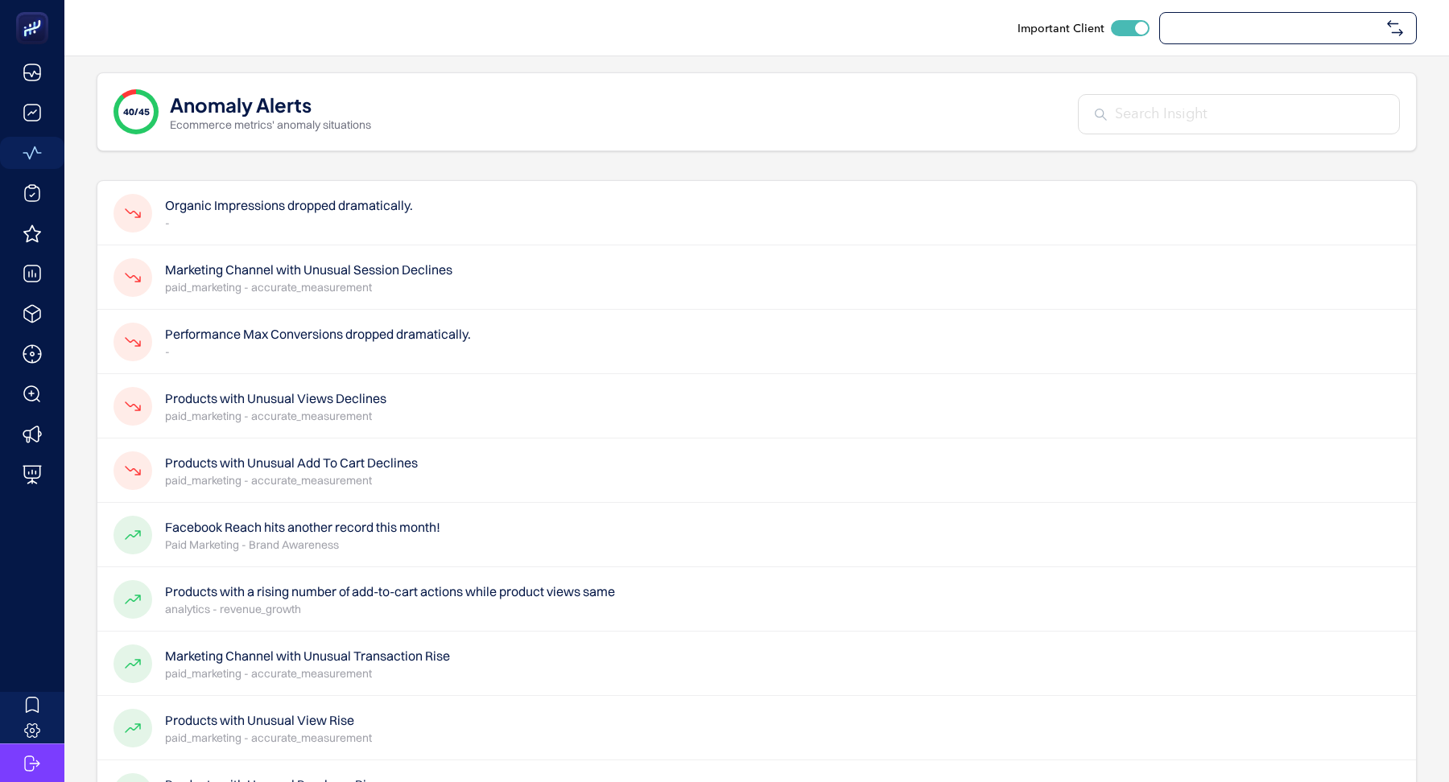
checkbox input "true"
